Goal: Task Accomplishment & Management: Use online tool/utility

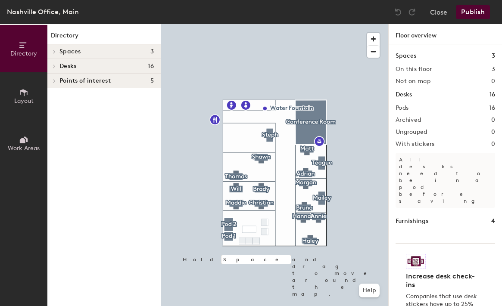
click at [83, 67] on h4 "Desks 16" at bounding box center [106, 66] width 94 height 7
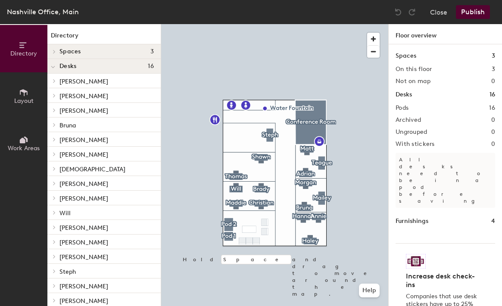
scroll to position [23, 0]
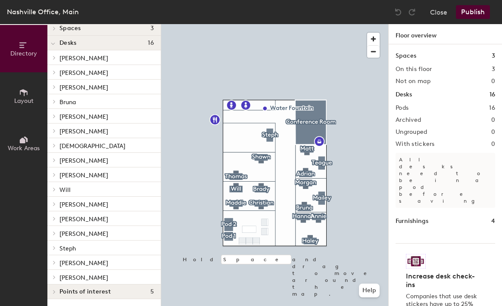
click at [78, 100] on p "Bruna" at bounding box center [106, 101] width 94 height 11
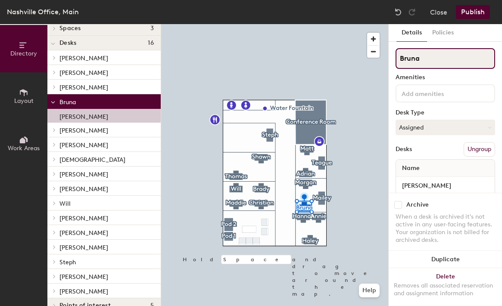
click at [433, 60] on input "Bruna" at bounding box center [446, 58] width 100 height 21
type input "[PERSON_NAME]"
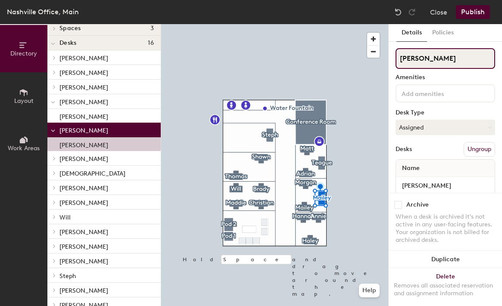
click at [430, 61] on input "[PERSON_NAME]" at bounding box center [446, 58] width 100 height 21
type input "Bruna"
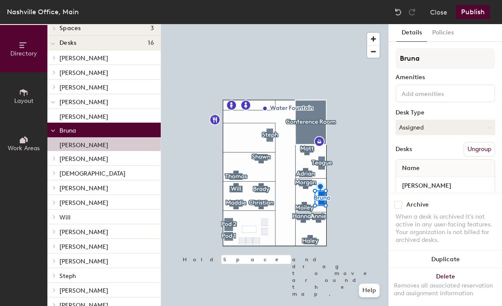
click at [396, 186] on div "[PERSON_NAME]" at bounding box center [445, 185] width 99 height 17
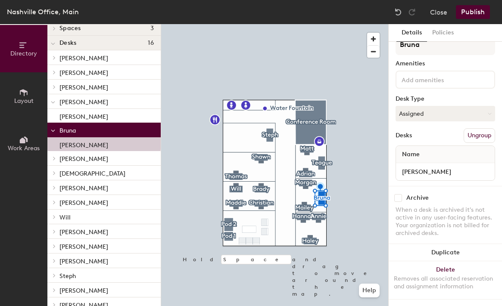
scroll to position [0, 0]
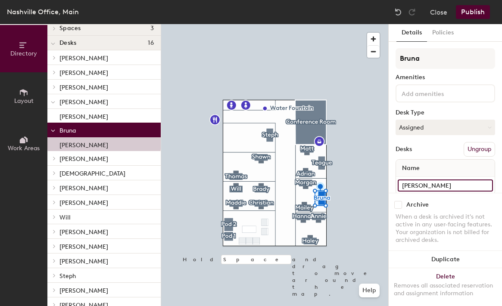
click at [435, 183] on input "[PERSON_NAME]" at bounding box center [445, 186] width 95 height 12
type input "B"
paste input "[PERSON_NAME]"
click at [402, 183] on input "[PERSON_NAME]" at bounding box center [445, 186] width 95 height 12
paste input "[PERSON_NAME]"
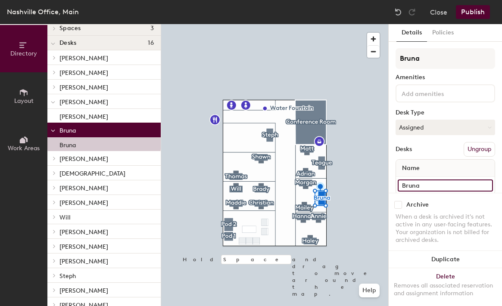
type input "[PERSON_NAME]"
click at [350, 24] on div at bounding box center [274, 24] width 227 height 0
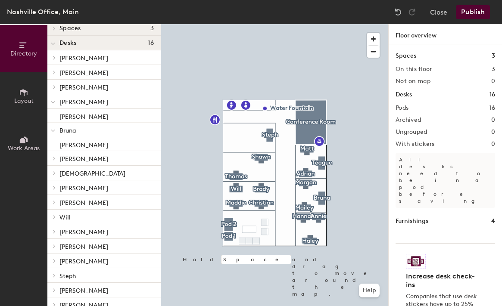
click at [322, 24] on div at bounding box center [274, 24] width 227 height 0
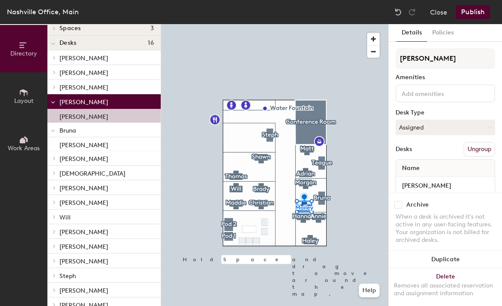
scroll to position [14, 0]
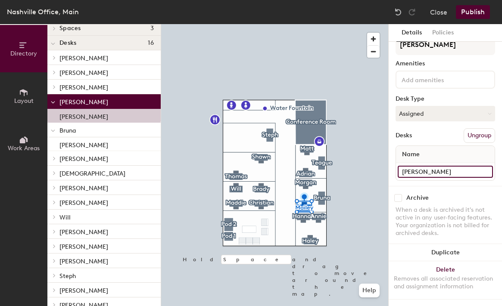
click at [444, 168] on input "[PERSON_NAME]" at bounding box center [445, 172] width 95 height 12
type input "[PERSON_NAME]"
click at [442, 141] on div "Desks Ungroup" at bounding box center [446, 135] width 100 height 15
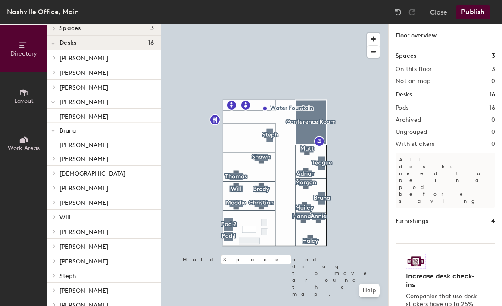
click at [472, 13] on button "Publish" at bounding box center [473, 12] width 34 height 14
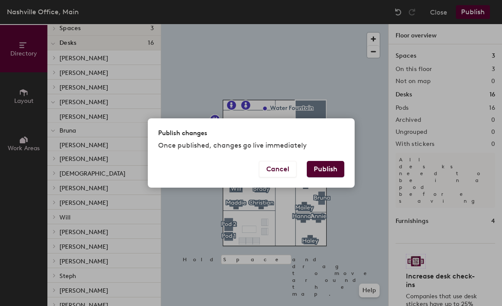
click at [332, 165] on button "Publish" at bounding box center [325, 169] width 37 height 16
